Goal: Navigation & Orientation: Go to known website

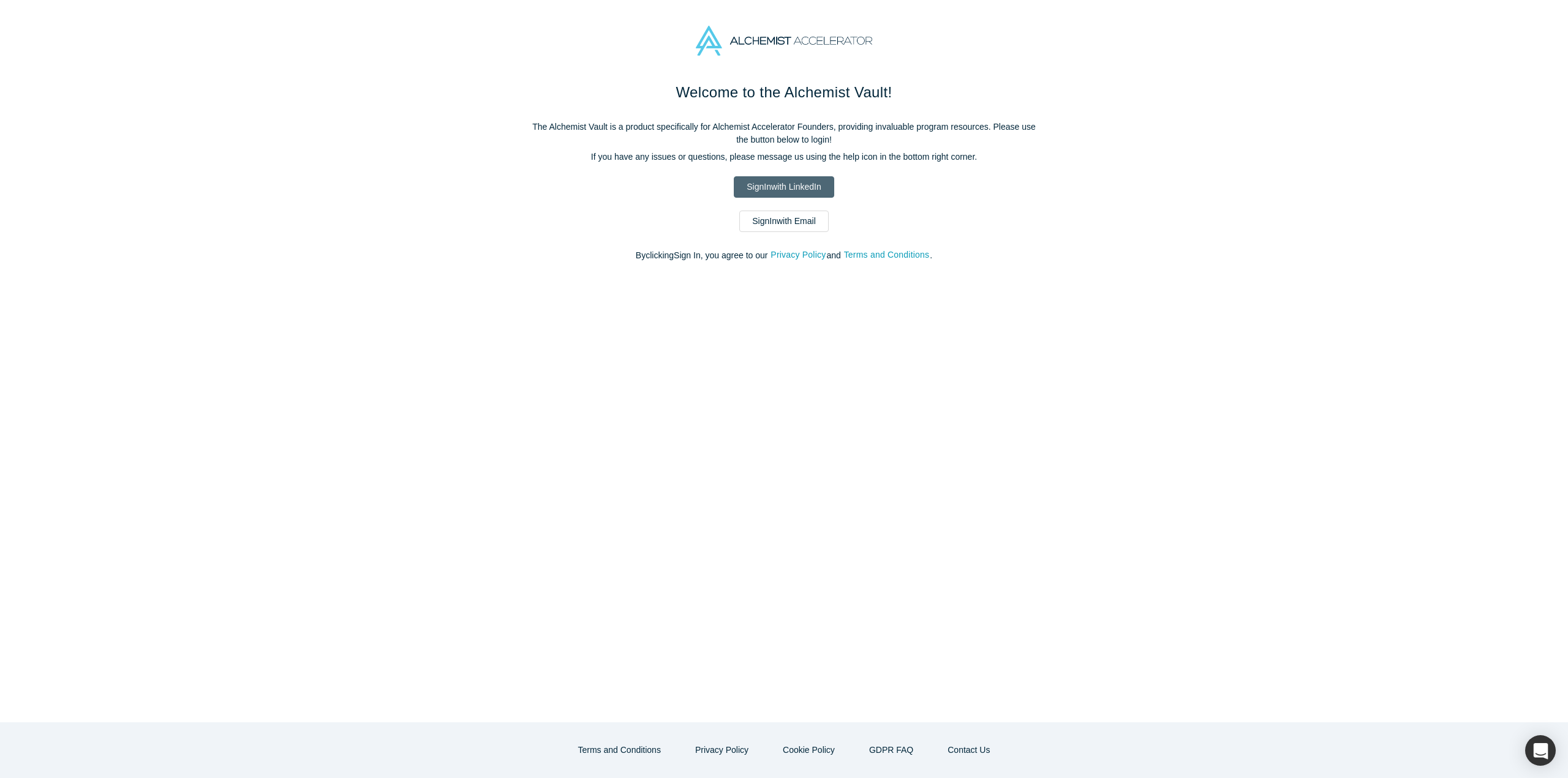
click at [815, 193] on link "Sign In with LinkedIn" at bounding box center [783, 187] width 100 height 21
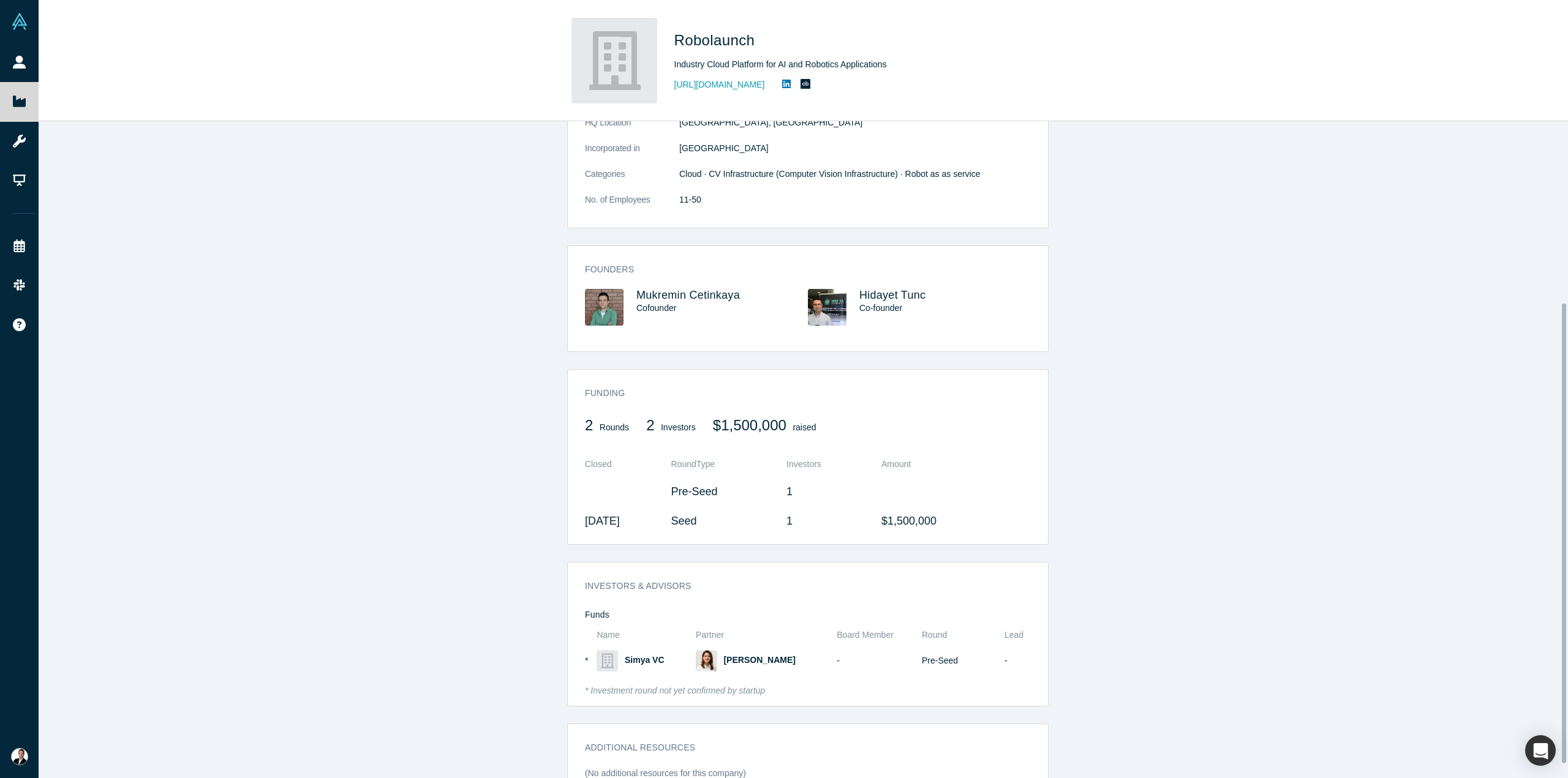
scroll to position [278, 0]
